Goal: Find specific page/section: Find specific page/section

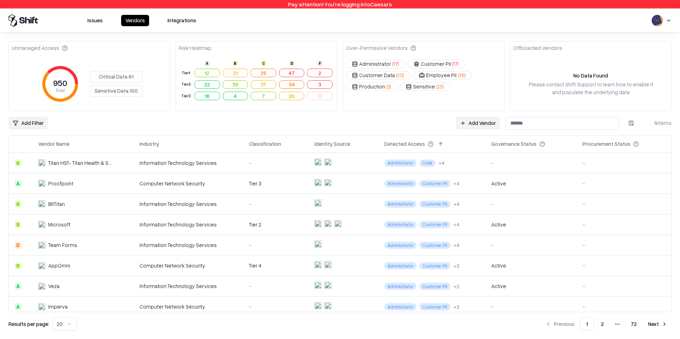
click at [650, 18] on div "Issues Vendors Integrations" at bounding box center [339, 20] width 663 height 13
click at [654, 18] on html "Pay attention! You're logging into Caesars Issues Vendors Integrations Unmanage…" at bounding box center [340, 169] width 680 height 339
click at [627, 59] on div "Log out" at bounding box center [653, 55] width 118 height 12
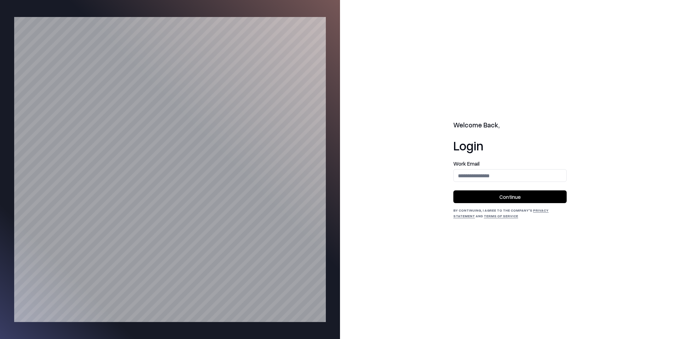
click at [532, 165] on label "Work Email" at bounding box center [509, 163] width 113 height 5
click at [529, 172] on input "email" at bounding box center [509, 175] width 113 height 13
type input "**********"
click at [519, 195] on button "Continue" at bounding box center [509, 196] width 113 height 13
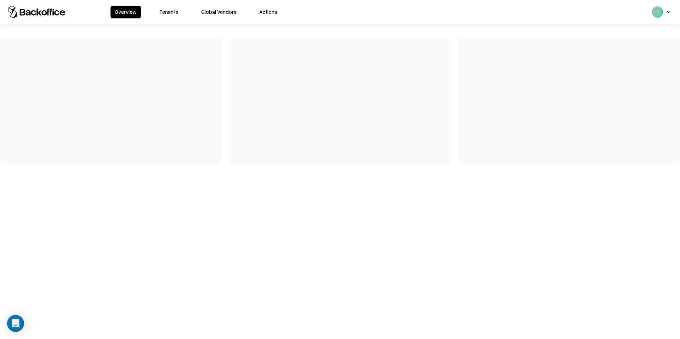
click at [167, 10] on button "Tenants" at bounding box center [169, 12] width 28 height 13
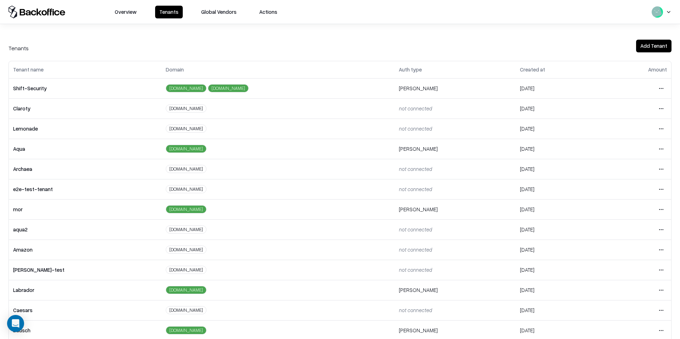
scroll to position [50, 0]
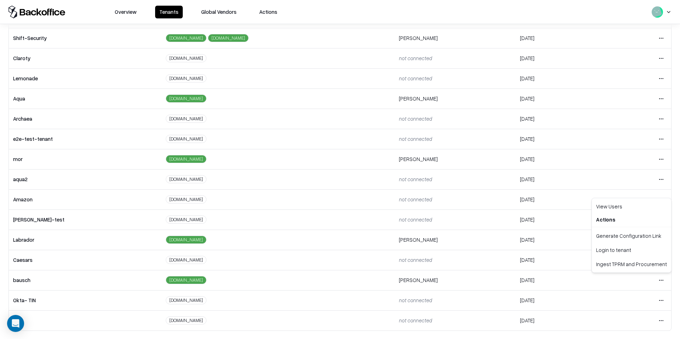
click at [659, 280] on html "Overview Tenants Global Vendors Actions Tenants Add Tenant Tenant name Domain A…" at bounding box center [340, 169] width 680 height 339
click at [636, 250] on div "Login to tenant" at bounding box center [631, 250] width 76 height 14
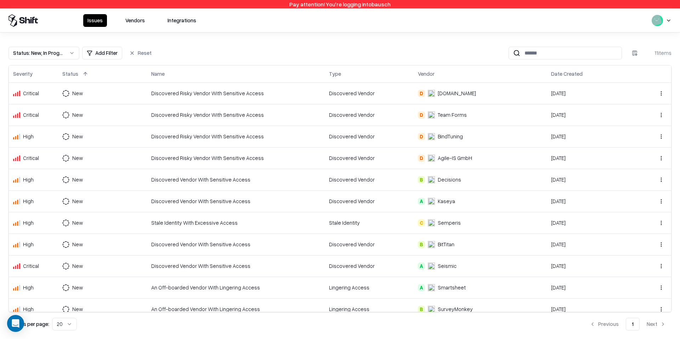
click at [134, 21] on button "Vendors" at bounding box center [135, 20] width 28 height 13
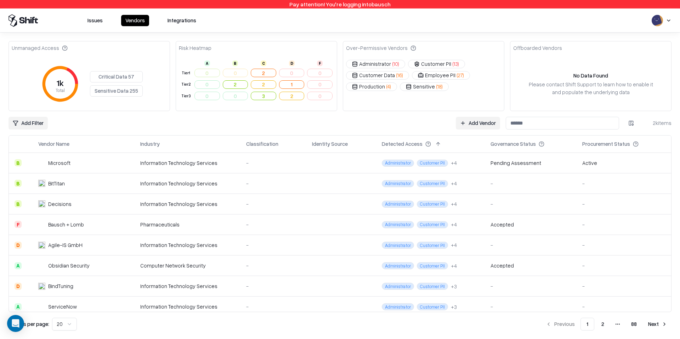
scroll to position [252, 0]
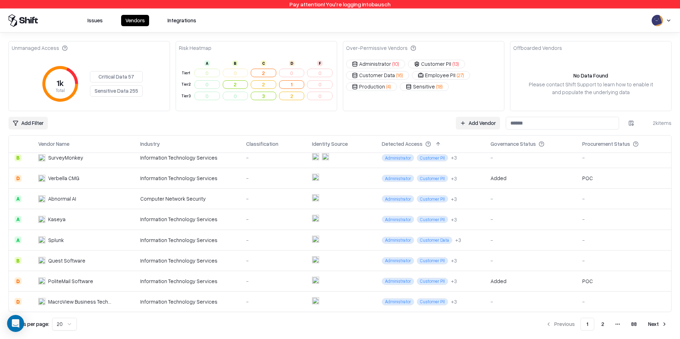
click at [602, 330] on button "2" at bounding box center [602, 324] width 14 height 13
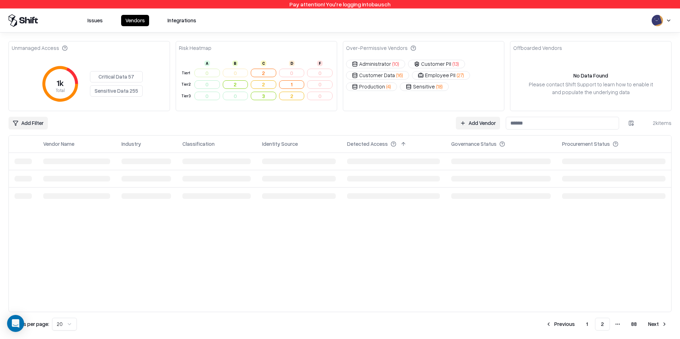
scroll to position [0, 0]
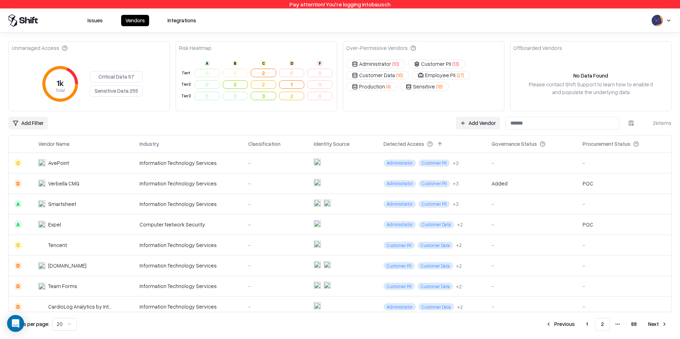
click at [39, 127] on html "Pay attention! You're logging into bausch Issues Vendors Integrations Unmanaged…" at bounding box center [340, 169] width 680 height 339
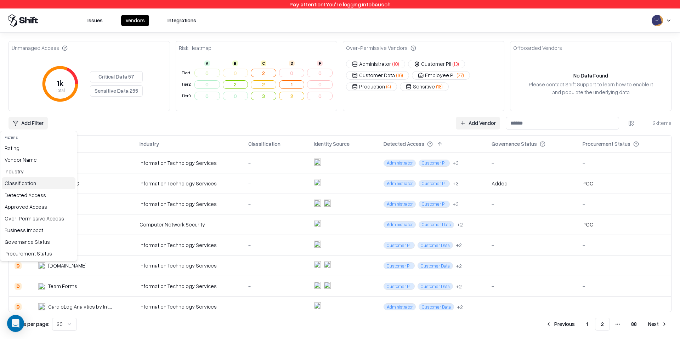
click at [35, 187] on div "Classification" at bounding box center [39, 183] width 74 height 12
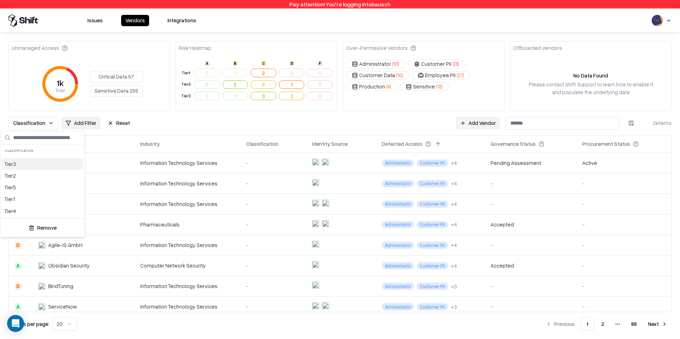
click at [26, 168] on div "Tier 3" at bounding box center [42, 164] width 81 height 12
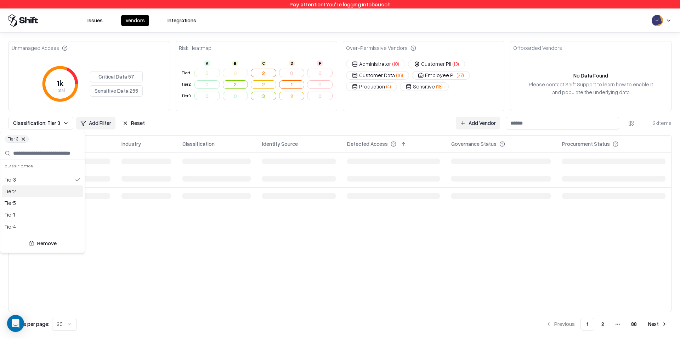
click at [24, 189] on div "Tier 2" at bounding box center [42, 191] width 81 height 12
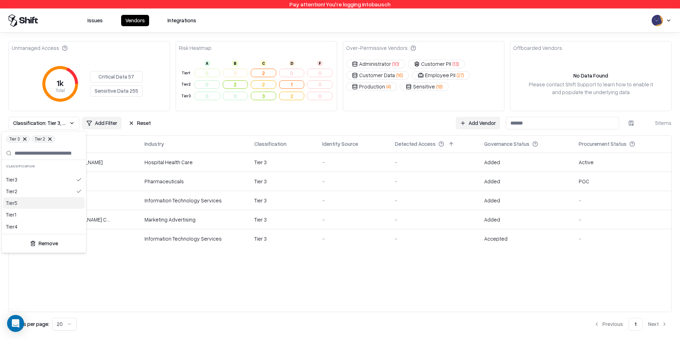
click at [18, 207] on div "Tier 5" at bounding box center [43, 203] width 81 height 12
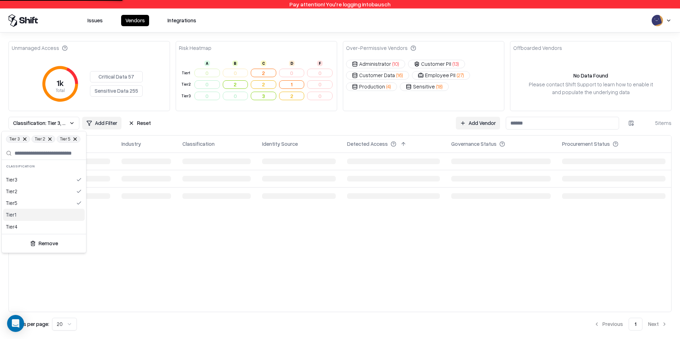
click at [17, 217] on div "Tier 1" at bounding box center [43, 215] width 81 height 12
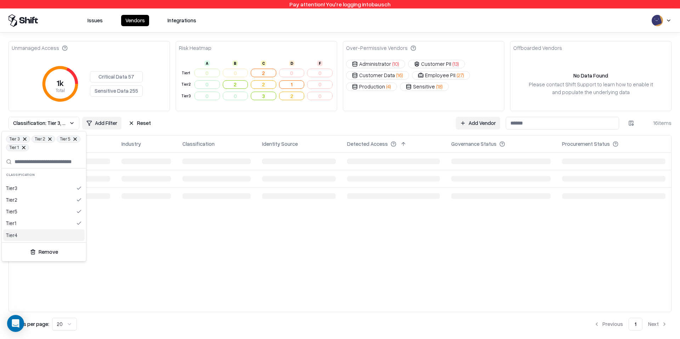
click at [17, 236] on div "Tier 4" at bounding box center [43, 235] width 81 height 12
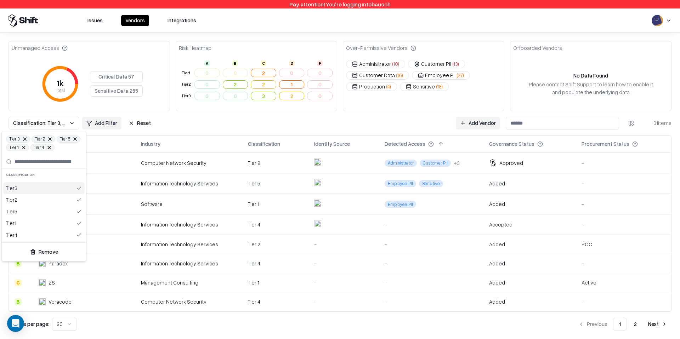
click at [227, 119] on html "Pay attention! You're logging into bausch Issues Vendors Integrations Unmanaged…" at bounding box center [340, 169] width 680 height 339
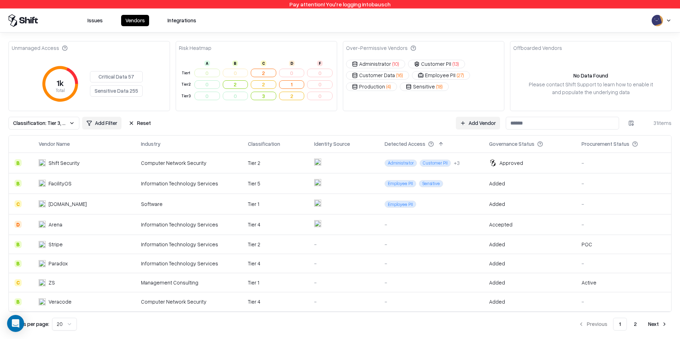
scroll to position [229, 0]
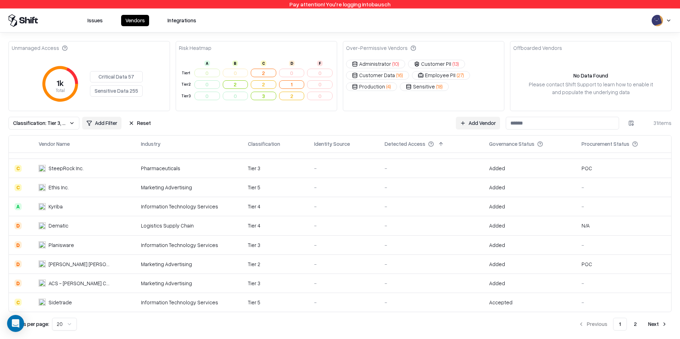
click at [635, 325] on button "2" at bounding box center [635, 324] width 14 height 13
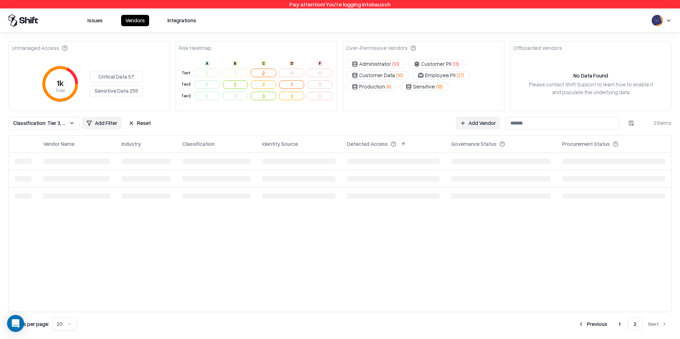
scroll to position [0, 0]
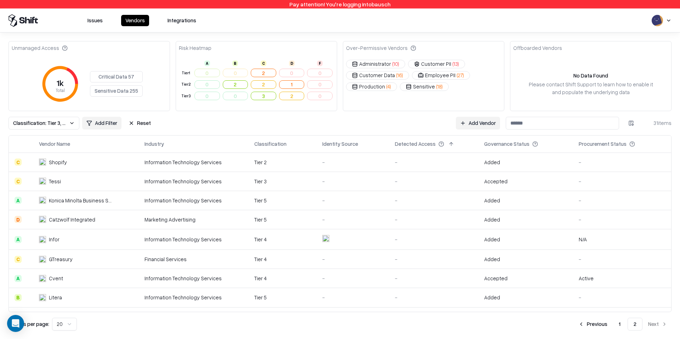
scroll to position [56, 0]
